Goal: Check status: Check status

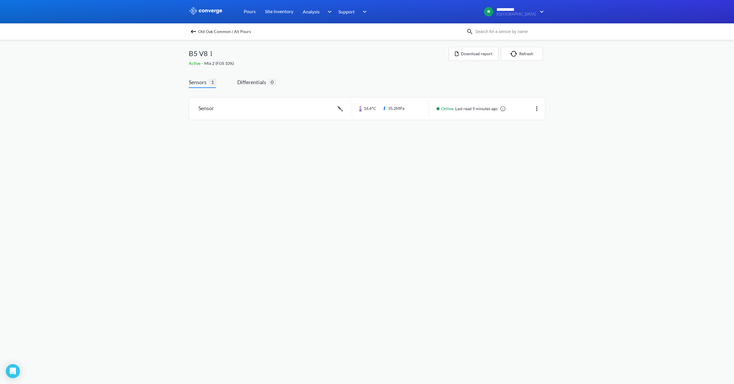
click at [190, 31] on img at bounding box center [193, 31] width 7 height 7
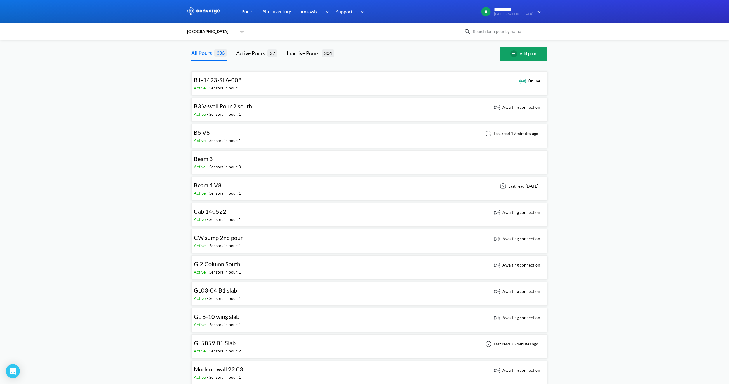
scroll to position [29, 0]
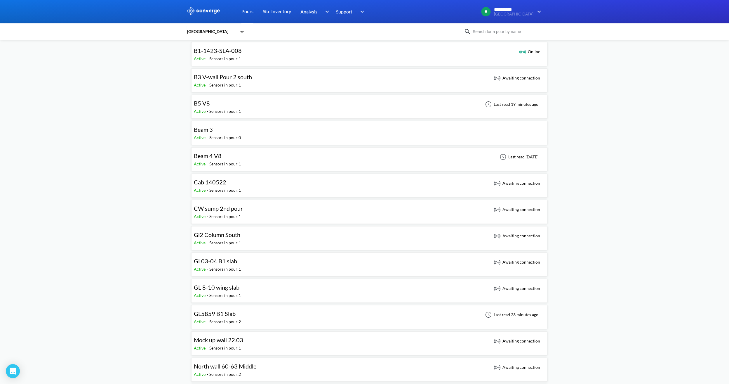
click at [275, 106] on div "B5 V8 Active - Sensors in pour: 1 Last read 19 minutes ago" at bounding box center [369, 106] width 351 height 19
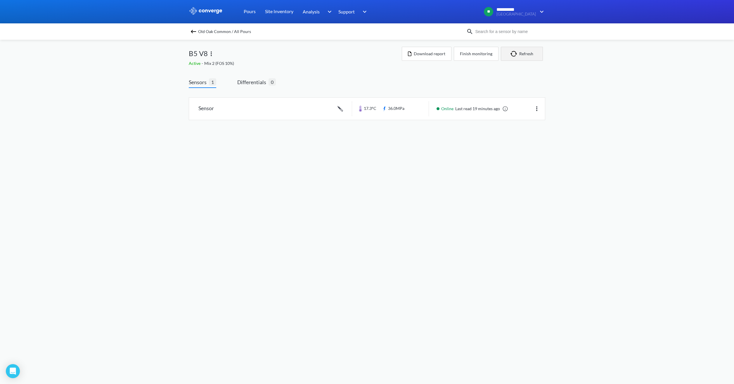
click at [524, 58] on button "Refresh" at bounding box center [522, 54] width 42 height 14
click at [190, 31] on img at bounding box center [193, 31] width 7 height 7
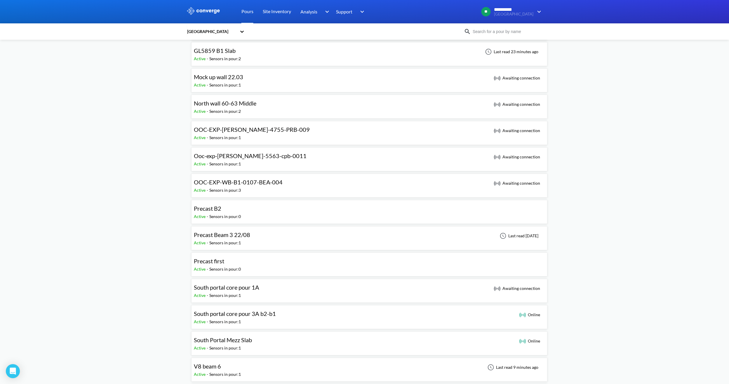
scroll to position [321, 0]
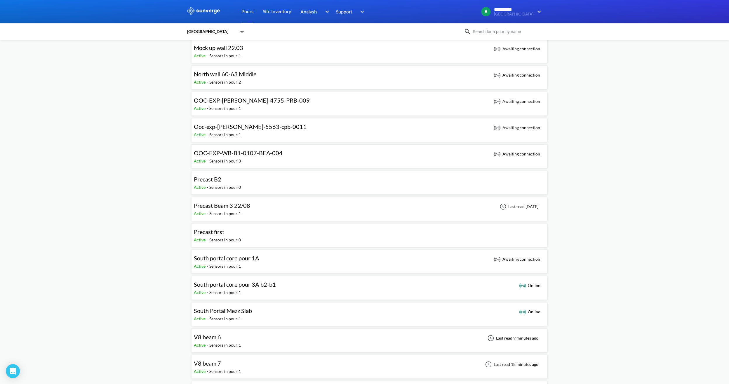
click at [250, 341] on div "V8 beam 6 Active - Sensors in pour: 1 Last read 9 minutes ago" at bounding box center [369, 340] width 351 height 19
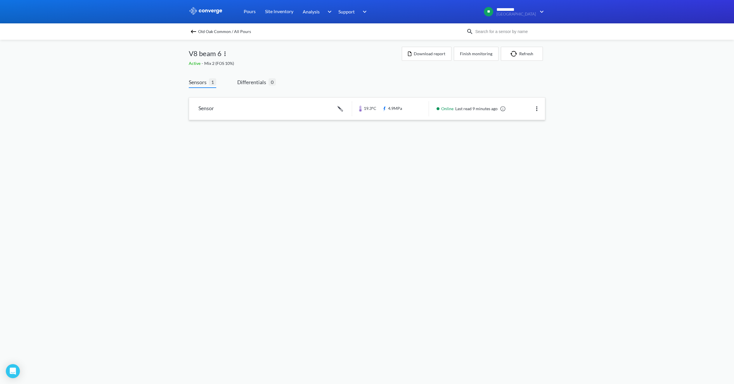
click at [379, 112] on link at bounding box center [367, 109] width 356 height 22
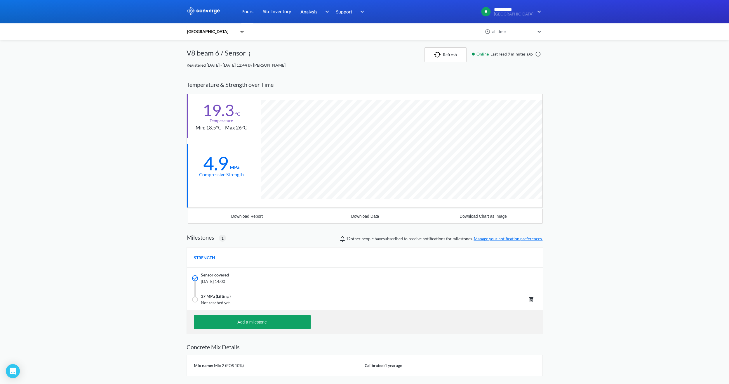
scroll to position [374, 356]
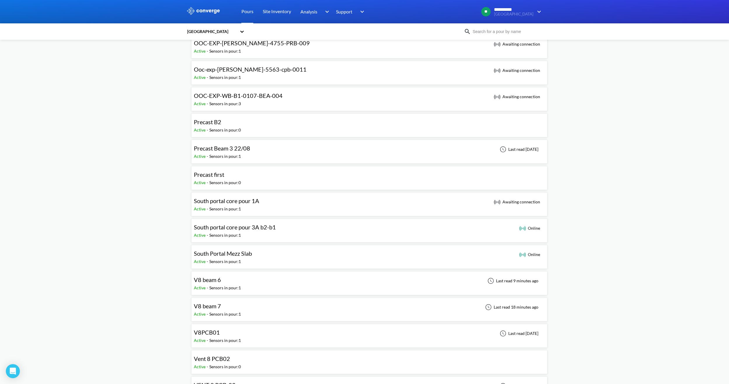
scroll to position [380, 0]
click at [248, 309] on div "V8 beam 7 Active - Sensors in pour: 1 Last read 18 minutes ago" at bounding box center [369, 308] width 351 height 19
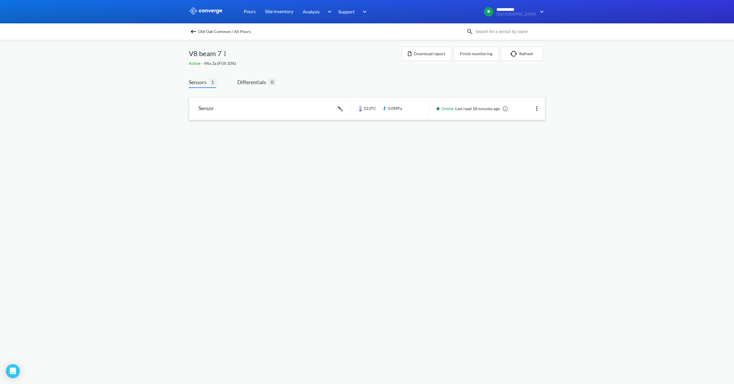
click at [415, 115] on link at bounding box center [367, 109] width 356 height 22
